Goal: Transaction & Acquisition: Purchase product/service

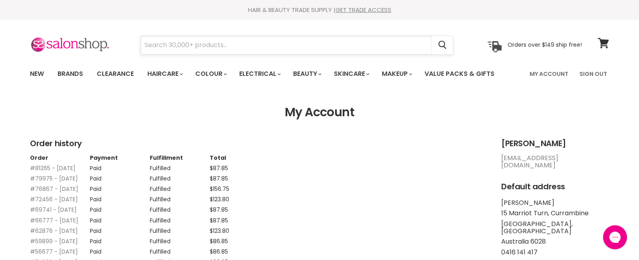
click at [175, 47] on input "Search" at bounding box center [286, 45] width 291 height 18
type input "theorie"
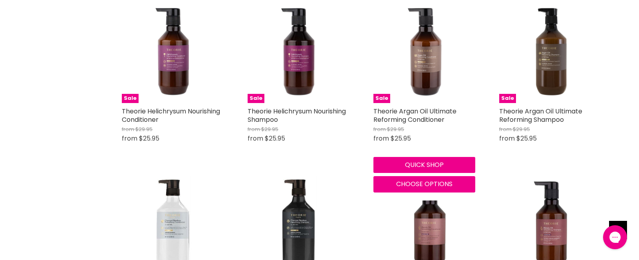
scroll to position [181, 0]
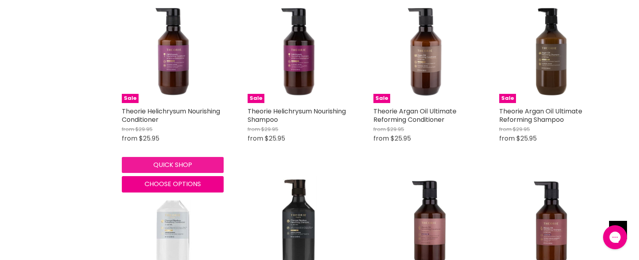
click at [180, 163] on button "Quick shop" at bounding box center [173, 165] width 102 height 16
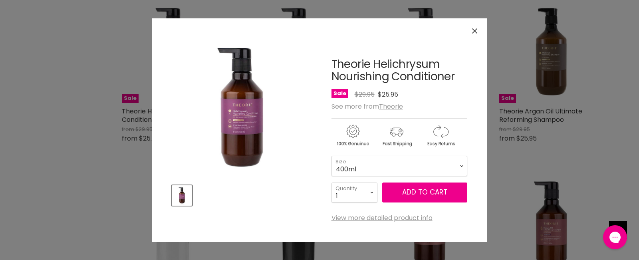
scroll to position [181, 0]
click at [463, 165] on select "400ml 800ml" at bounding box center [400, 166] width 136 height 20
click at [332, 156] on select "400ml 800ml" at bounding box center [400, 166] width 136 height 20
select select "800ml"
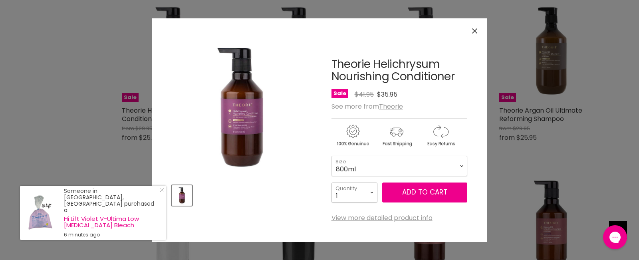
click at [371, 192] on select "1 2 3 4 5 6 7 8 9 10+" at bounding box center [355, 193] width 46 height 20
select select "2"
click at [332, 183] on select "1 2 3 4 5 6 7 8 9 10+" at bounding box center [355, 193] width 46 height 20
type input "2"
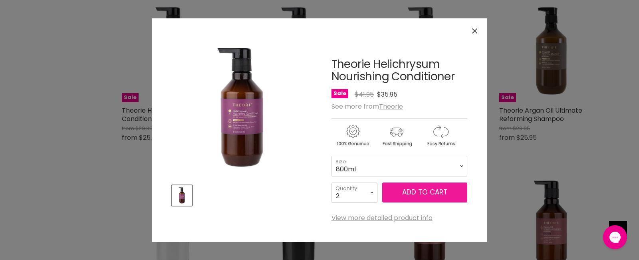
click at [426, 189] on button "Add to cart" at bounding box center [424, 193] width 85 height 20
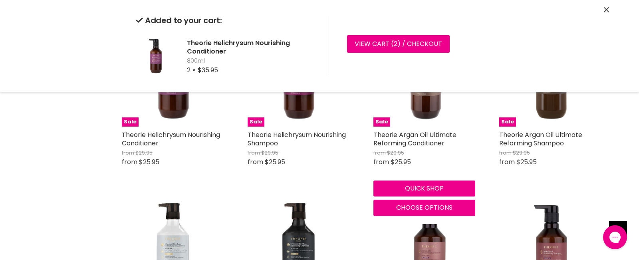
scroll to position [155, 0]
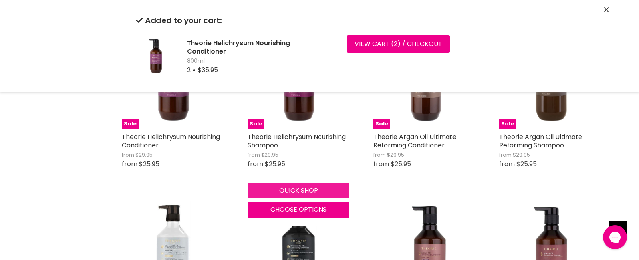
click at [306, 192] on div "Sale Theorie Helichrysum Nourishing Shampoo from $29.95 from $25.95 Theorie Qui…" at bounding box center [299, 122] width 118 height 207
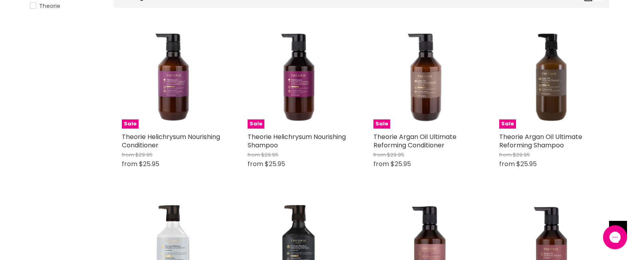
scroll to position [155, 0]
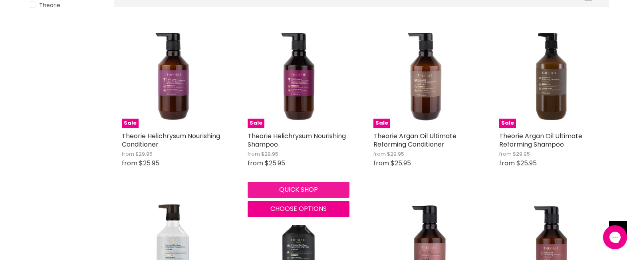
click at [317, 191] on button "Quick shop" at bounding box center [299, 190] width 102 height 16
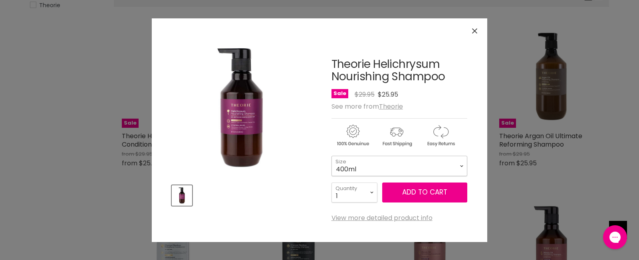
click at [462, 165] on select "400ml 800ml" at bounding box center [400, 166] width 136 height 20
click at [332, 156] on select "400ml 800ml" at bounding box center [400, 166] width 136 height 20
select select "800ml"
click at [450, 189] on button "Add to cart" at bounding box center [424, 193] width 85 height 20
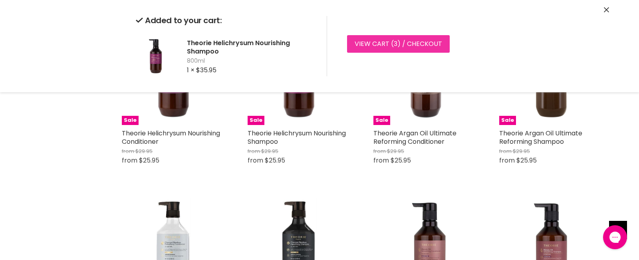
click at [387, 42] on link "View cart ( 3 ) / Checkout" at bounding box center [398, 44] width 103 height 18
